Goal: Navigation & Orientation: Understand site structure

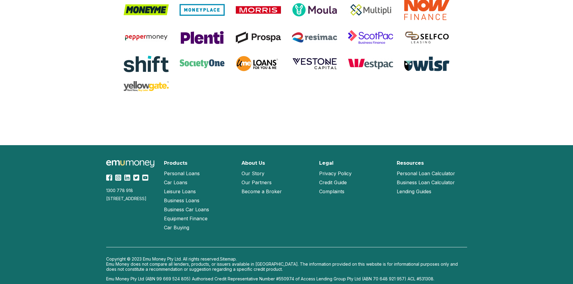
scroll to position [848, 0]
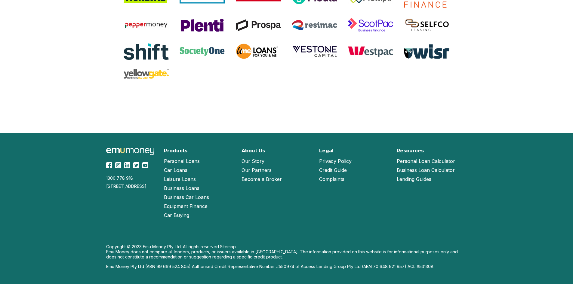
click at [251, 169] on link "Our Partners" at bounding box center [257, 170] width 30 height 9
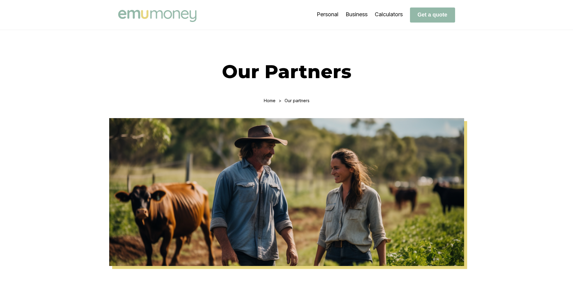
click at [271, 101] on link "Home" at bounding box center [270, 100] width 12 height 5
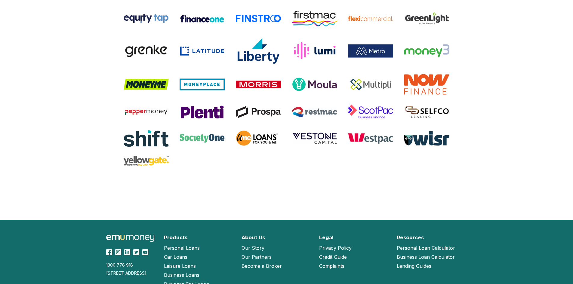
scroll to position [1261, 0]
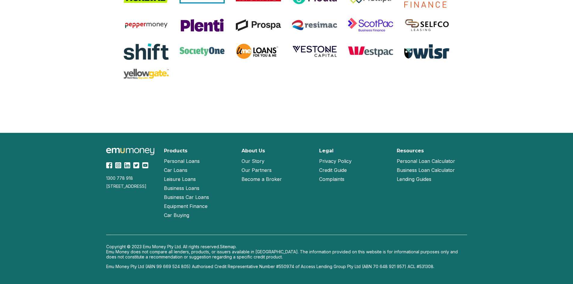
click at [260, 159] on link "Our Story" at bounding box center [253, 161] width 23 height 9
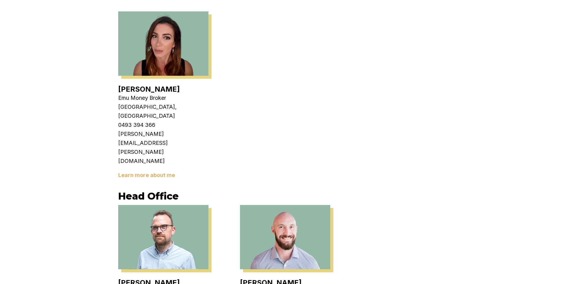
scroll to position [1166, 0]
